Goal: Information Seeking & Learning: Learn about a topic

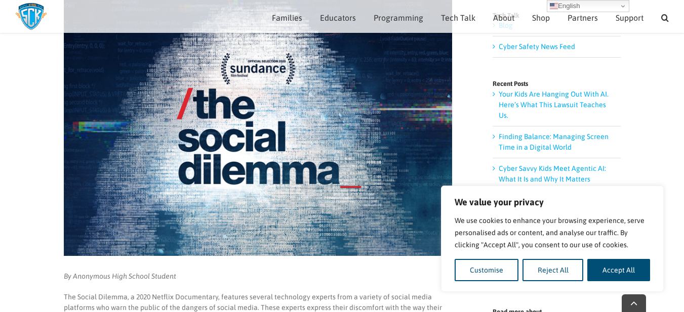
scroll to position [253, 0]
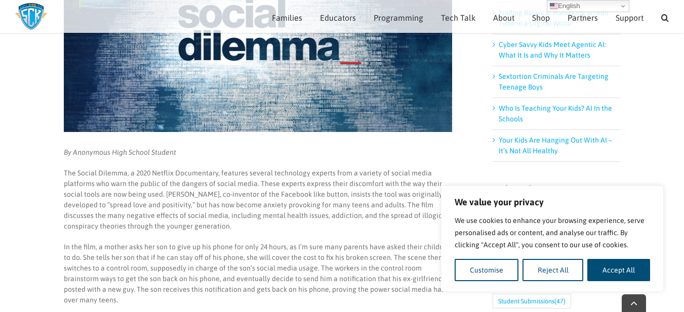
click at [528, 269] on button "Reject All" at bounding box center [553, 270] width 61 height 22
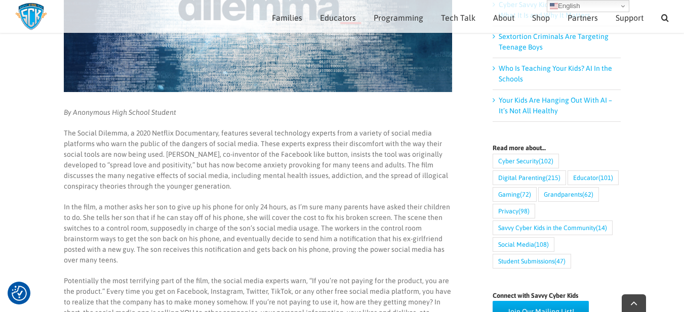
scroll to position [304, 0]
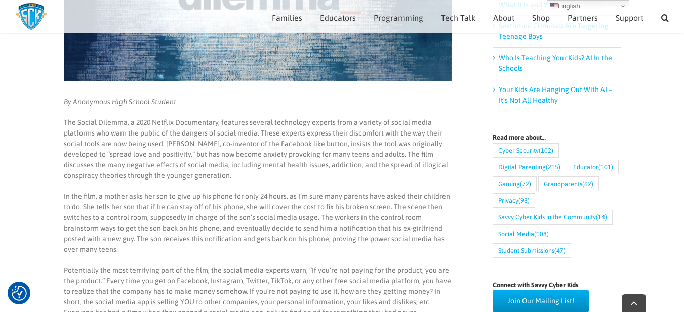
drag, startPoint x: 190, startPoint y: 153, endPoint x: 248, endPoint y: 172, distance: 60.5
click at [248, 172] on p "The Social Dilemma, a 2020 Netflix Documentary, features several technology exp…" at bounding box center [258, 150] width 388 height 64
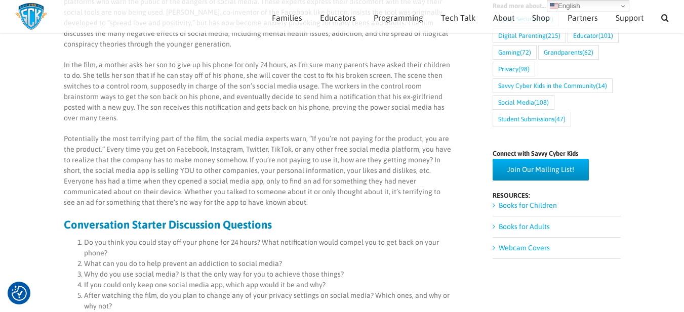
scroll to position [405, 0]
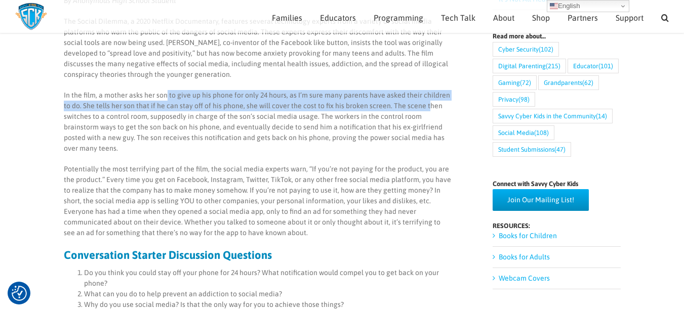
drag, startPoint x: 173, startPoint y: 101, endPoint x: 426, endPoint y: 109, distance: 253.9
click at [426, 109] on p "In the film, a mother asks her son to give up his phone for only 24 hours, as I…" at bounding box center [258, 122] width 388 height 64
click at [415, 109] on p "In the film, a mother asks her son to give up his phone for only 24 hours, as I…" at bounding box center [258, 122] width 388 height 64
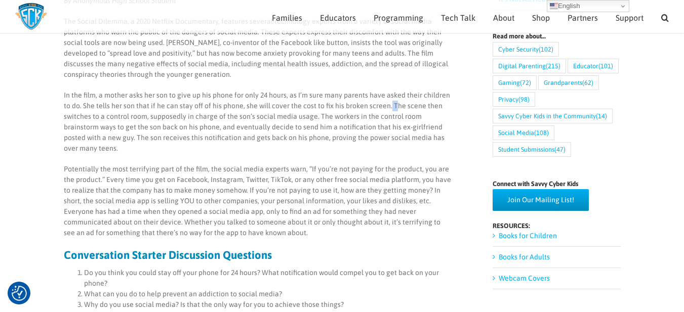
drag, startPoint x: 393, startPoint y: 103, endPoint x: 390, endPoint y: 107, distance: 5.2
click at [390, 105] on p "In the film, a mother asks her son to give up his phone for only 24 hours, as I…" at bounding box center [258, 122] width 388 height 64
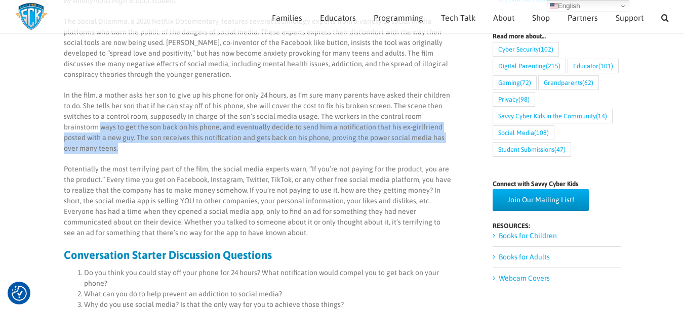
drag, startPoint x: 62, startPoint y: 127, endPoint x: 448, endPoint y: 135, distance: 386.5
click at [449, 135] on main "Discussion Questions for The Social Dilemma By Anonymous High School Student Th…" at bounding box center [342, 223] width 684 height 1104
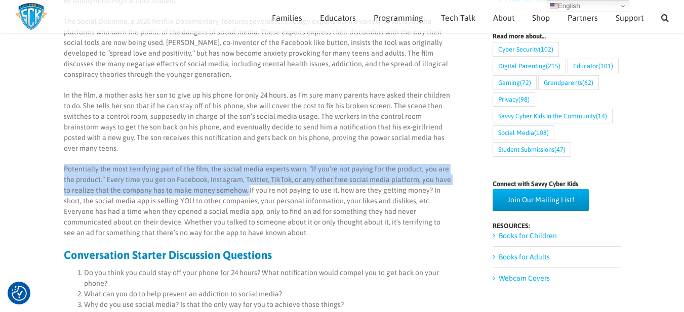
drag, startPoint x: 64, startPoint y: 153, endPoint x: 248, endPoint y: 183, distance: 186.3
click at [248, 183] on div "By Anonymous High School Student The Social Dilemma, a 2020 Netflix Documentary…" at bounding box center [258, 259] width 388 height 528
click at [54, 158] on main "Discussion Questions for The Social Dilemma By Anonymous High School Student Th…" at bounding box center [342, 223] width 684 height 1104
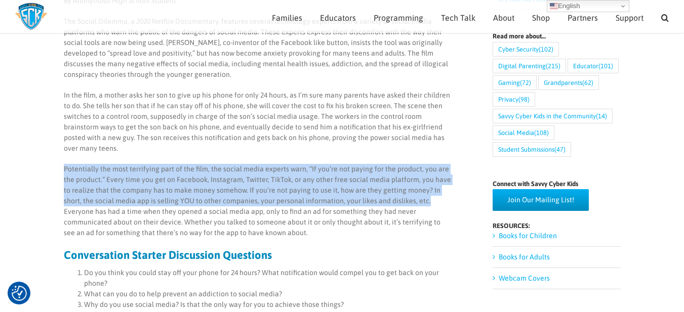
drag, startPoint x: 62, startPoint y: 155, endPoint x: 435, endPoint y: 192, distance: 375.1
click at [435, 193] on main "Discussion Questions for The Social Dilemma By Anonymous High School Student Th…" at bounding box center [342, 223] width 684 height 1104
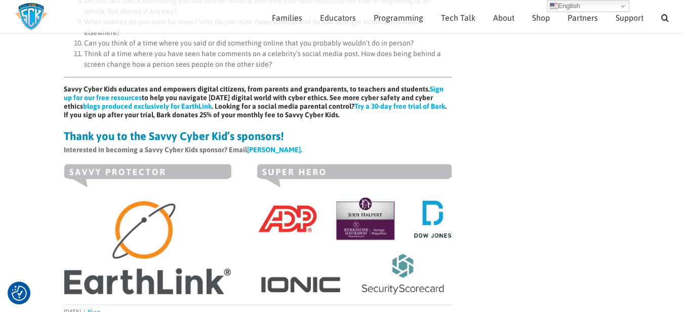
scroll to position [571, 0]
